Goal: Task Accomplishment & Management: Manage account settings

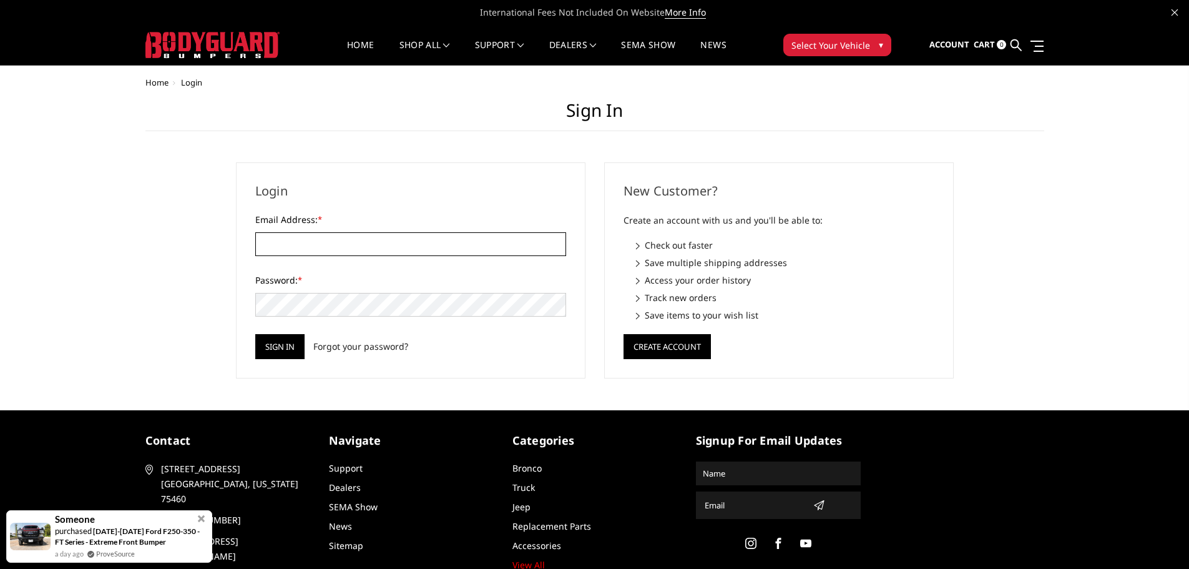
click at [381, 242] on input "Email Address: *" at bounding box center [410, 244] width 311 height 24
type input "[EMAIL_ADDRESS][DOMAIN_NAME]"
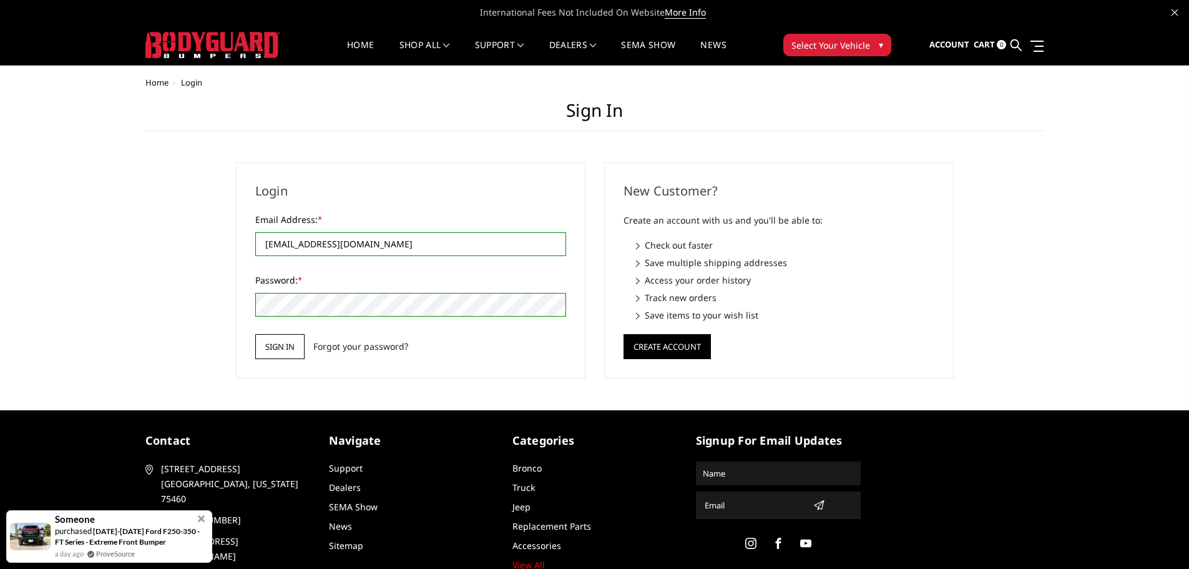
click at [289, 350] on input "Sign in" at bounding box center [279, 346] width 49 height 25
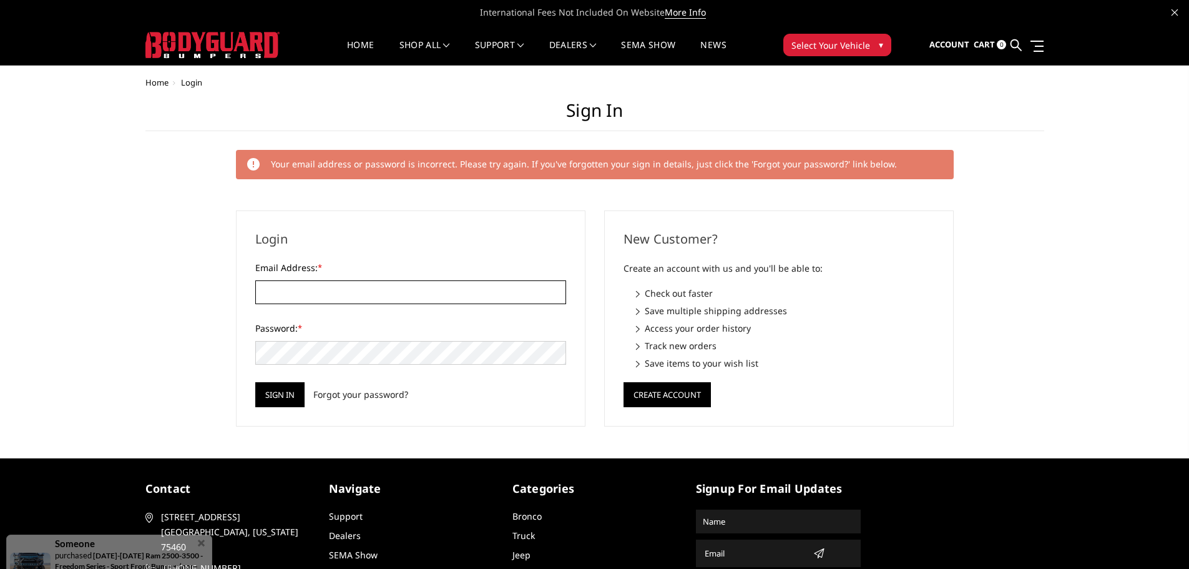
click at [323, 297] on input "Email Address: *" at bounding box center [410, 292] width 311 height 24
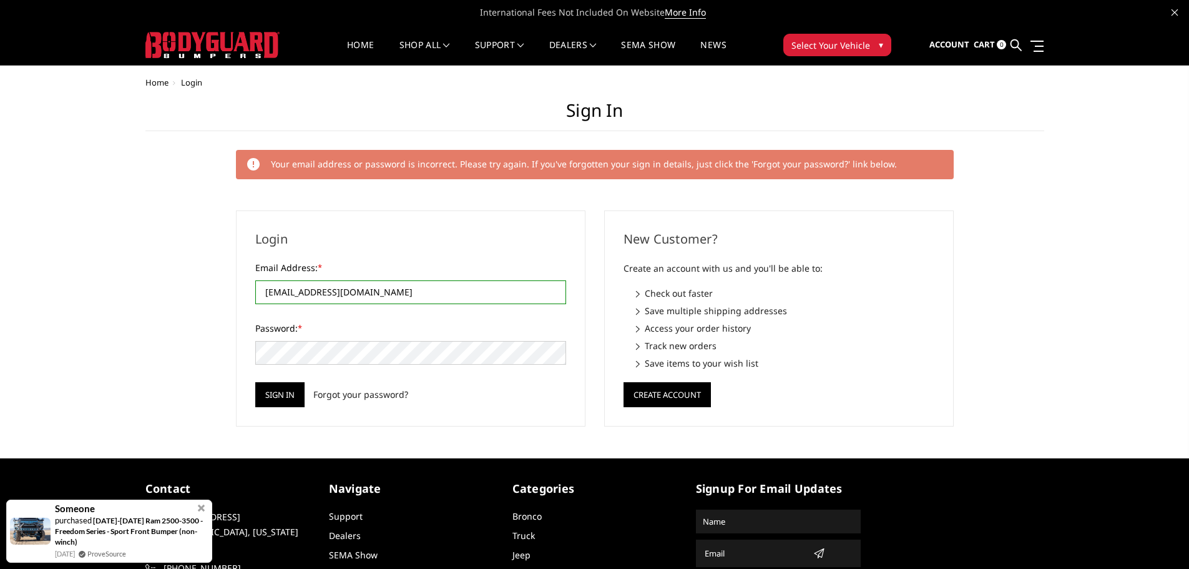
type input "[EMAIL_ADDRESS][DOMAIN_NAME]"
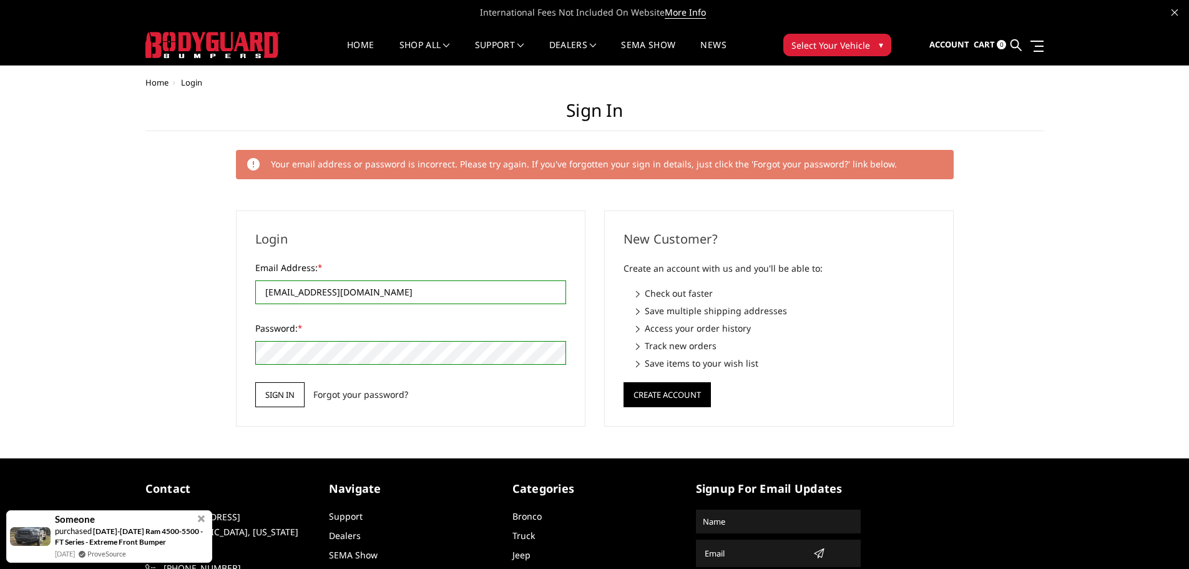
click at [290, 398] on input "Sign in" at bounding box center [279, 394] width 49 height 25
